Goal: Navigation & Orientation: Find specific page/section

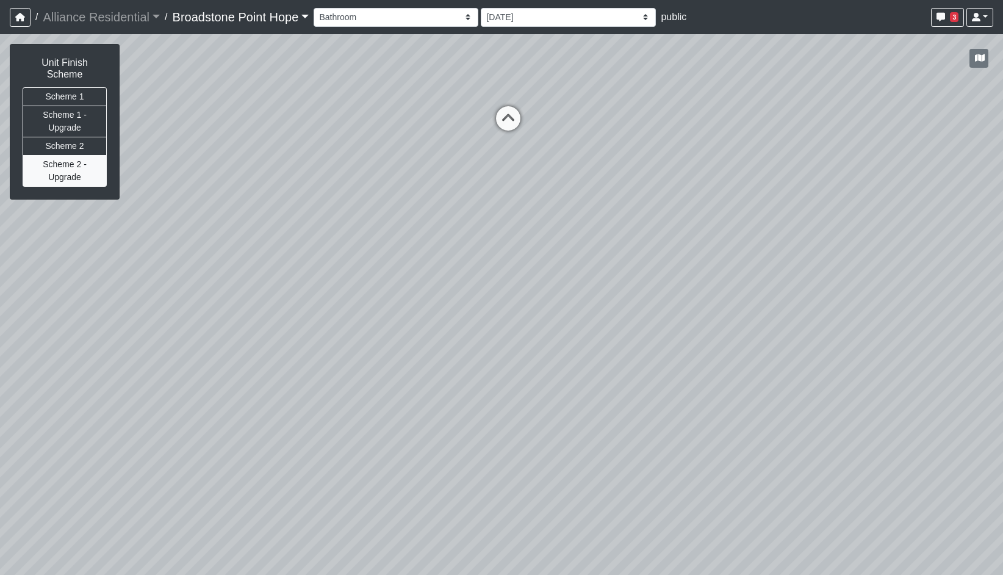
select select "8NZoQXrh7LQdHjjVfibikw"
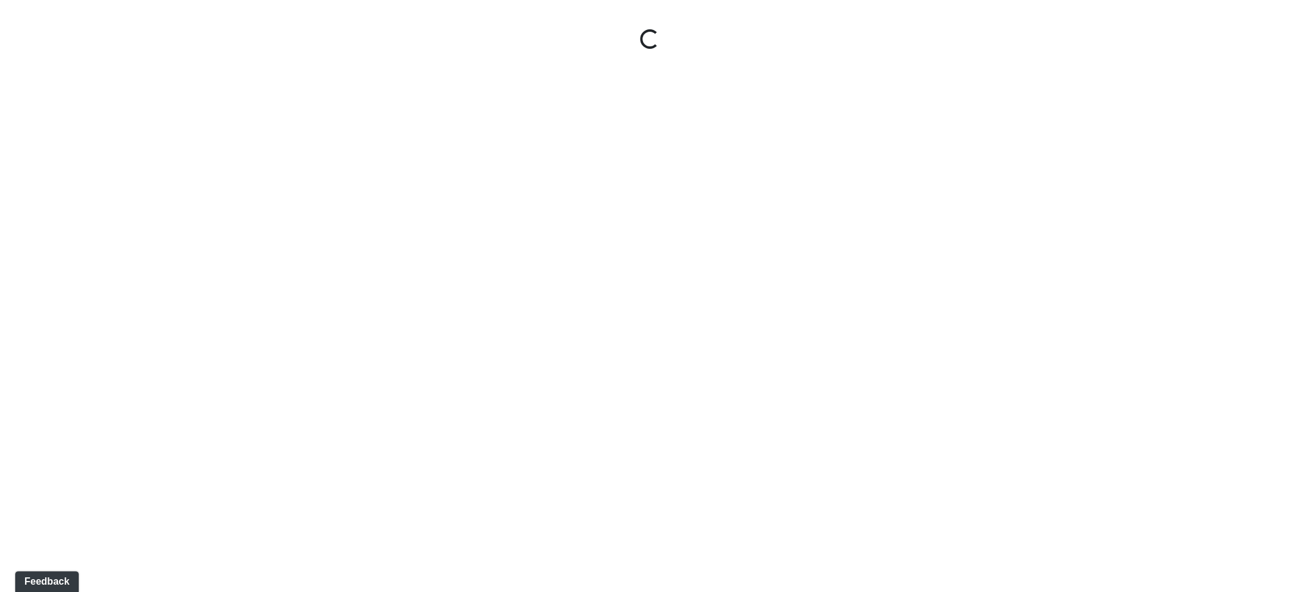
select select "8NZoQXrh7LQdHjjVfibikw"
